Goal: Use online tool/utility: Use online tool/utility

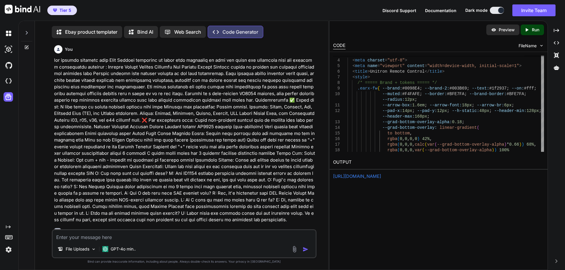
scroll to position [2128, 0]
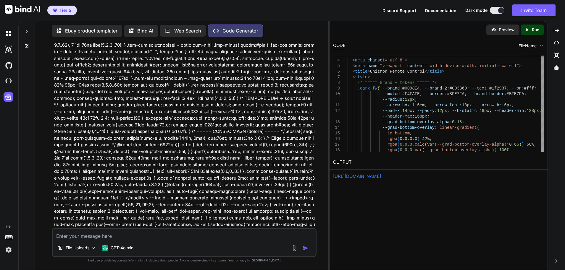
click at [215, 79] on p at bounding box center [184, 208] width 261 height 1051
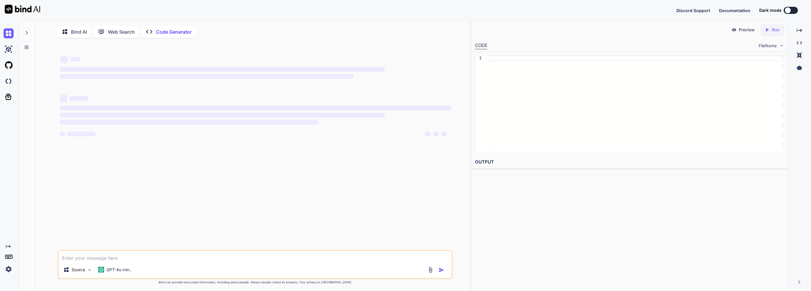
type textarea "x"
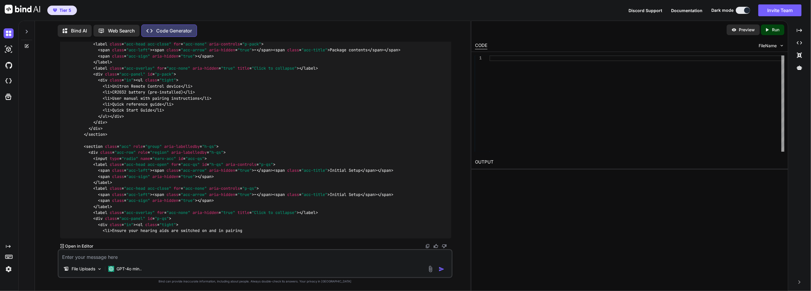
scroll to position [8379, 0]
